Goal: Task Accomplishment & Management: Manage account settings

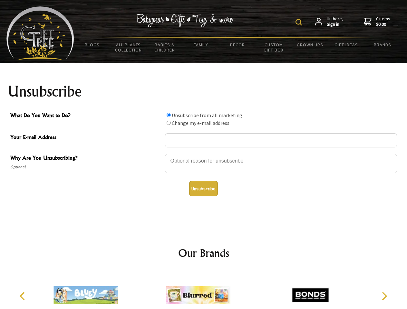
click at [300, 22] on img at bounding box center [298, 22] width 6 height 6
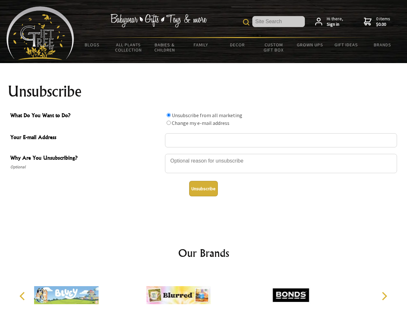
click at [204, 154] on div at bounding box center [281, 164] width 232 height 23
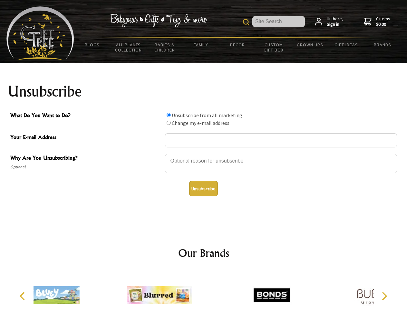
click at [169, 115] on input "What Do You Want to Do?" at bounding box center [169, 115] width 4 height 4
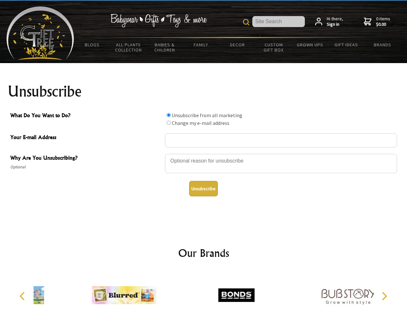
click at [169, 123] on input "What Do You Want to Do?" at bounding box center [169, 123] width 4 height 4
radio input "true"
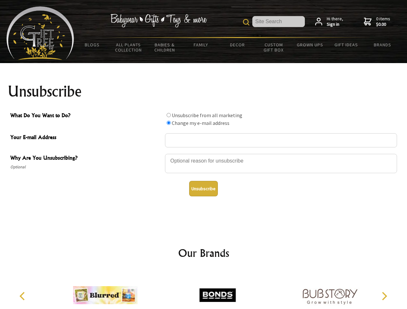
click at [203, 189] on button "Unsubscribe" at bounding box center [203, 188] width 29 height 15
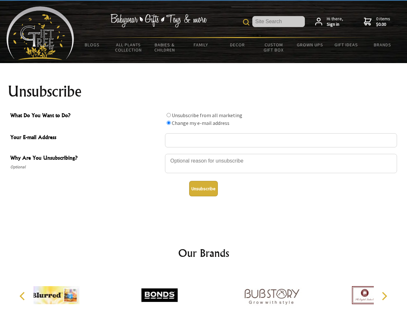
click at [204, 290] on div at bounding box center [204, 296] width 340 height 50
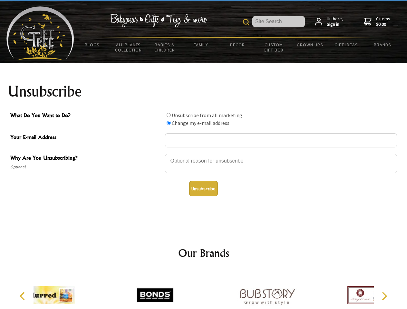
click at [23, 296] on icon "Previous" at bounding box center [23, 296] width 8 height 8
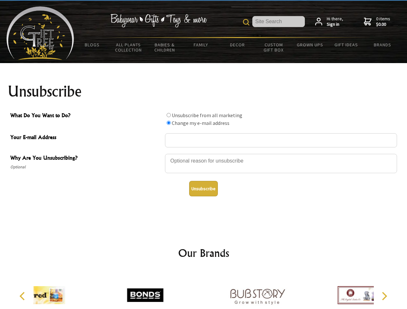
click at [384, 296] on icon "Next" at bounding box center [384, 296] width 8 height 8
